Goal: Task Accomplishment & Management: Use online tool/utility

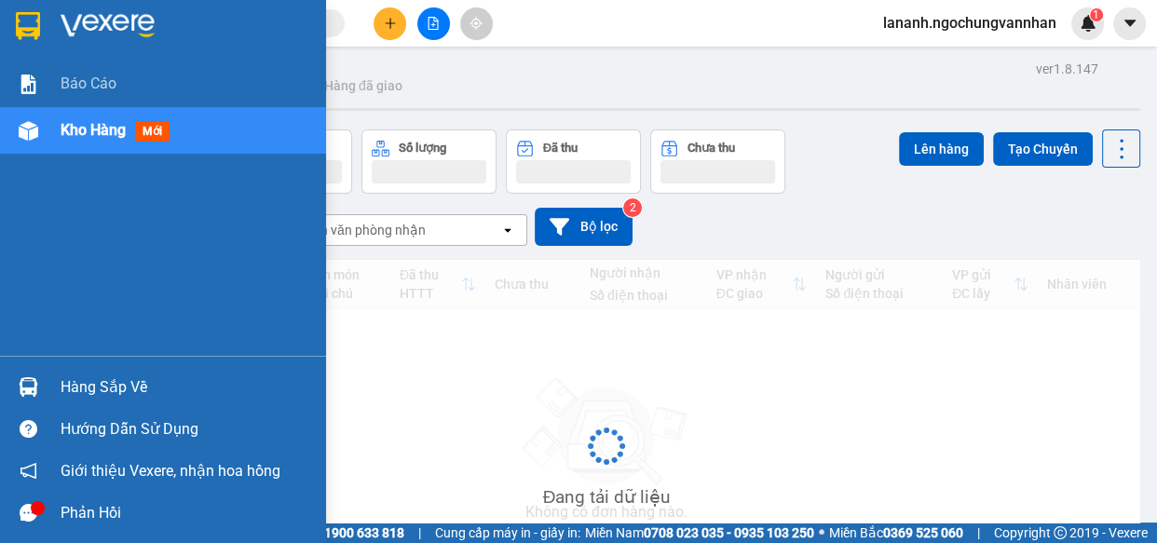
click at [75, 123] on span "Kho hàng" at bounding box center [93, 130] width 65 height 18
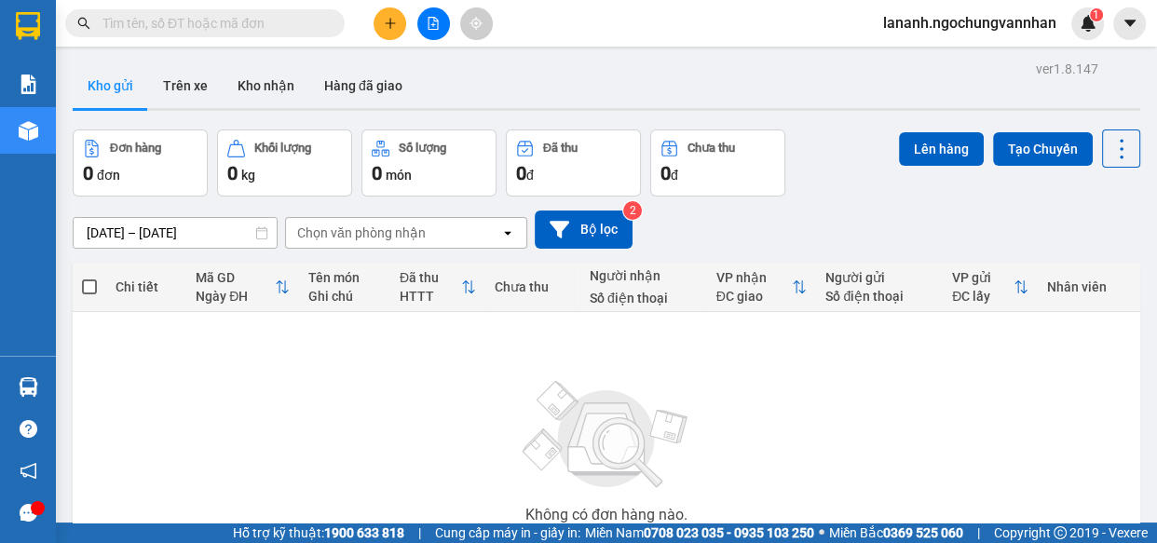
click at [725, 216] on div "[DATE] – [DATE] Press the down arrow key to interact with the calendar and sele…" at bounding box center [606, 229] width 1067 height 38
click at [431, 28] on icon "file-add" at bounding box center [433, 23] width 10 height 13
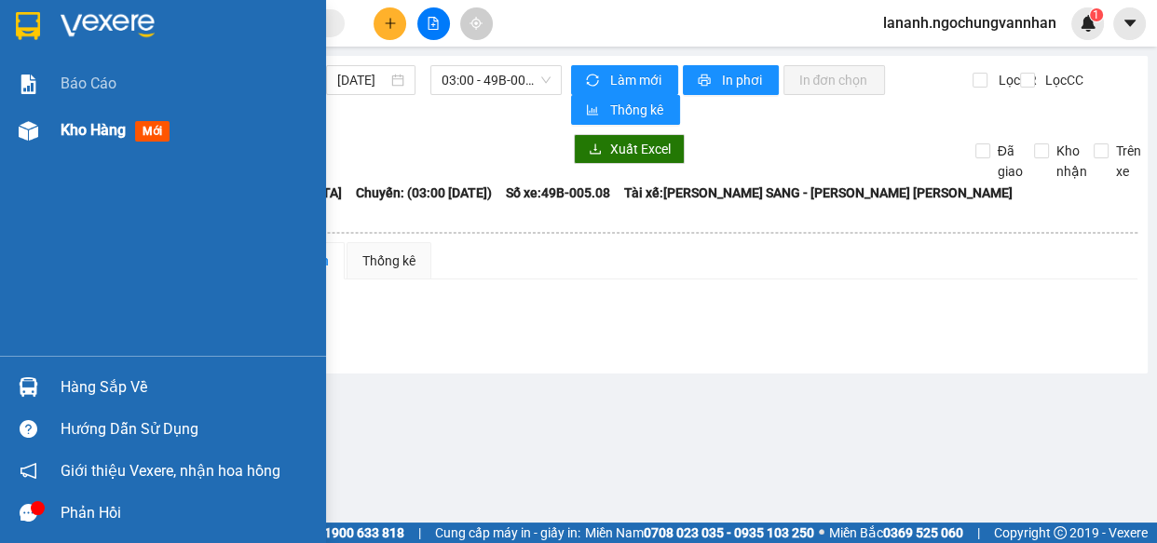
click at [71, 121] on span "Kho hàng" at bounding box center [93, 130] width 65 height 18
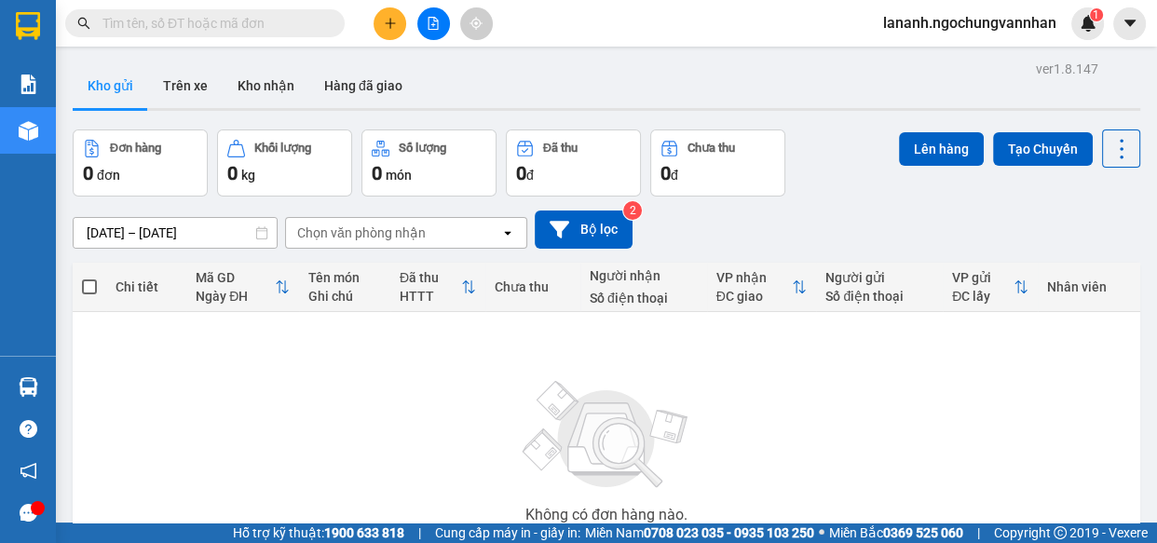
drag, startPoint x: 390, startPoint y: 373, endPoint x: 389, endPoint y: 360, distance: 12.1
click at [388, 373] on div "Không có đơn hàng nào. Bạn thử điều chỉnh lại bộ lọc nhé!" at bounding box center [606, 457] width 1049 height 279
